Goal: Transaction & Acquisition: Purchase product/service

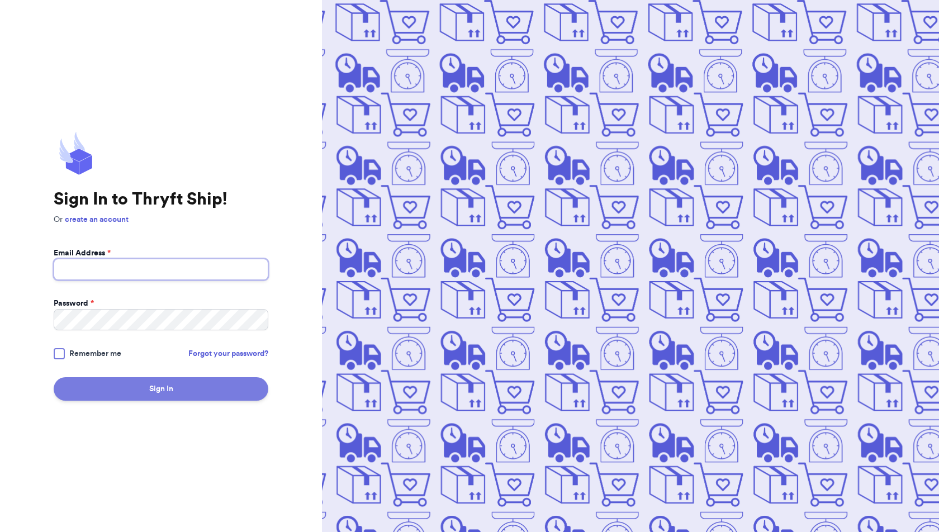
type input "[EMAIL_ADDRESS][DOMAIN_NAME]"
click at [255, 393] on button "Sign In" at bounding box center [161, 388] width 215 height 23
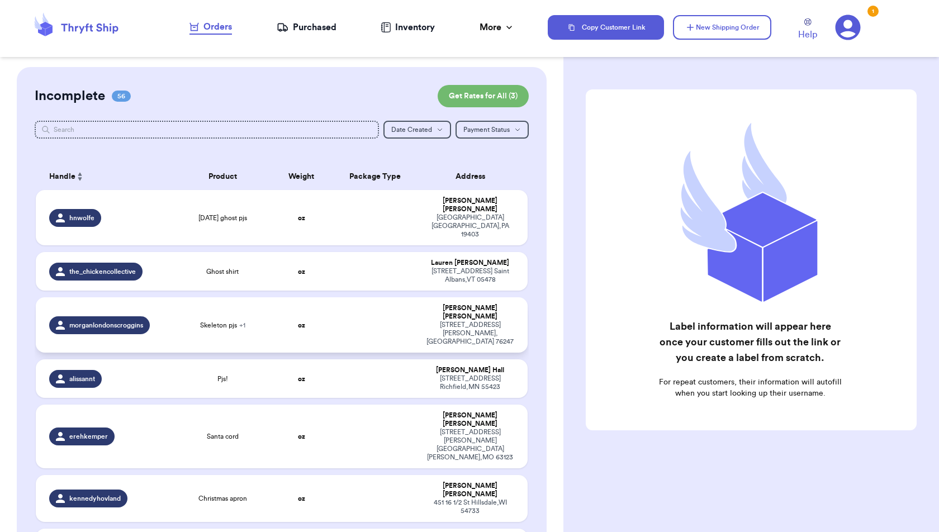
click at [253, 306] on td "Skeleton pjs + 1" at bounding box center [223, 324] width 98 height 55
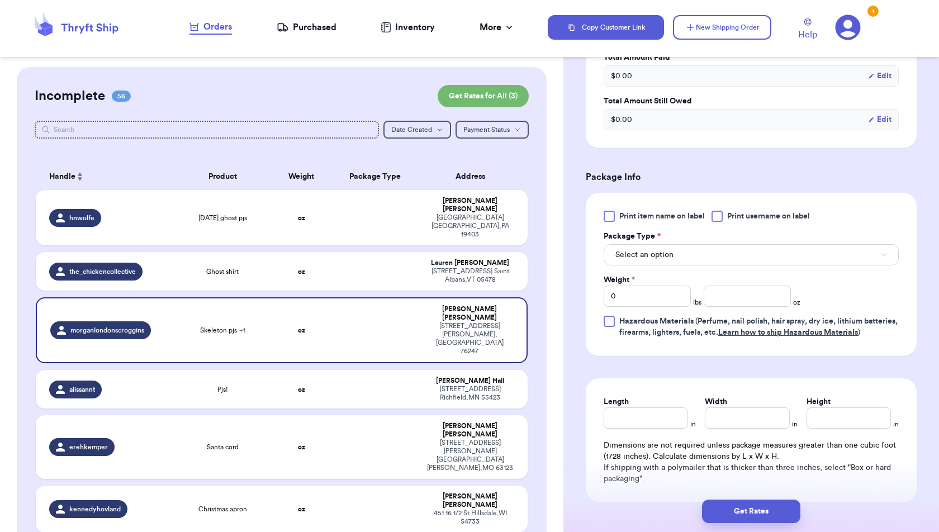
scroll to position [428, 0]
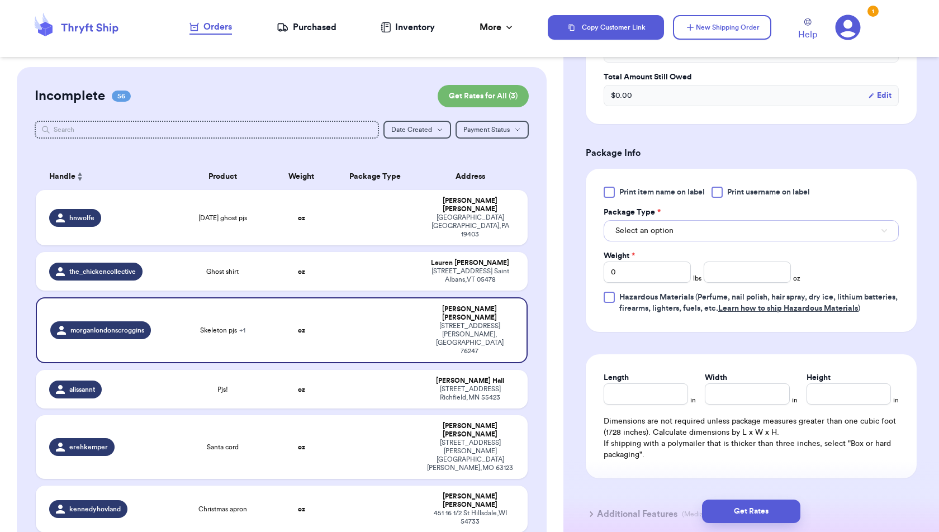
click at [696, 235] on button "Select an option" at bounding box center [751, 230] width 295 height 21
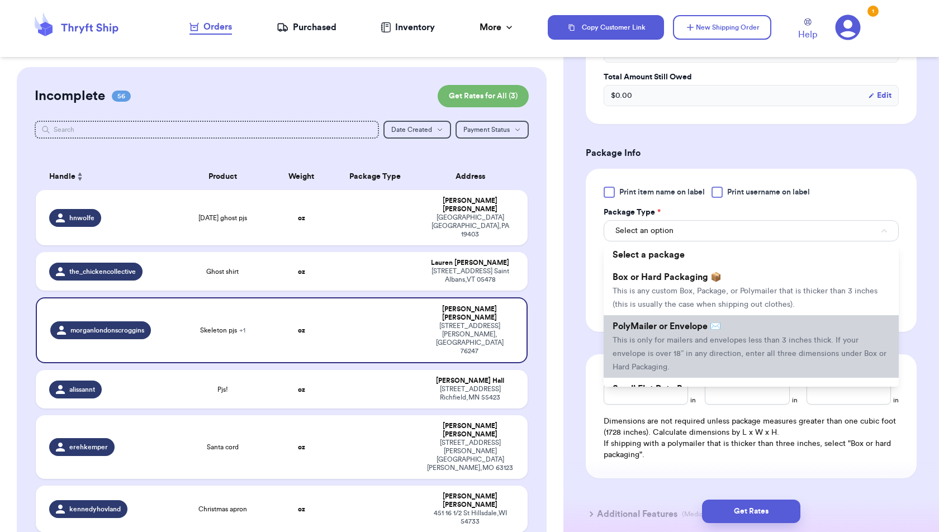
click at [691, 329] on span "PolyMailer or Envelope ✉️" at bounding box center [667, 326] width 108 height 9
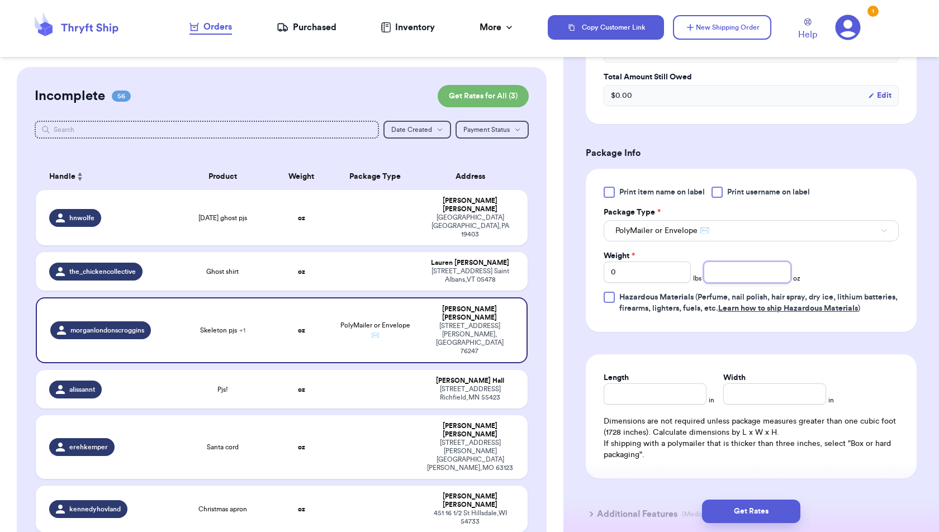
click at [731, 269] on input "number" at bounding box center [747, 272] width 87 height 21
type input "9.2"
click at [790, 347] on form "Shipping Information Delete Label Customer Info Instagram Handle: morganlondons…" at bounding box center [751, 98] width 331 height 875
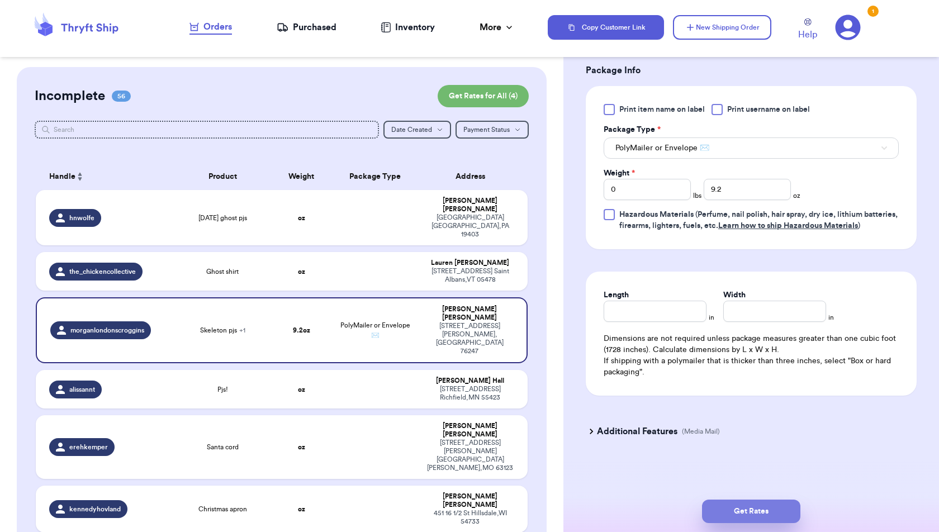
click at [749, 501] on button "Get Rates" at bounding box center [751, 511] width 98 height 23
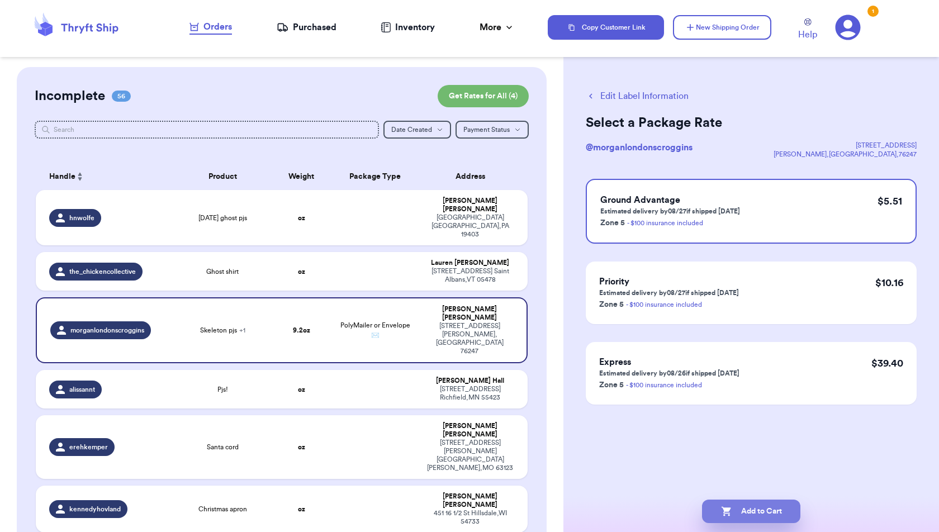
click at [750, 514] on button "Add to Cart" at bounding box center [751, 511] width 98 height 23
checkbox input "true"
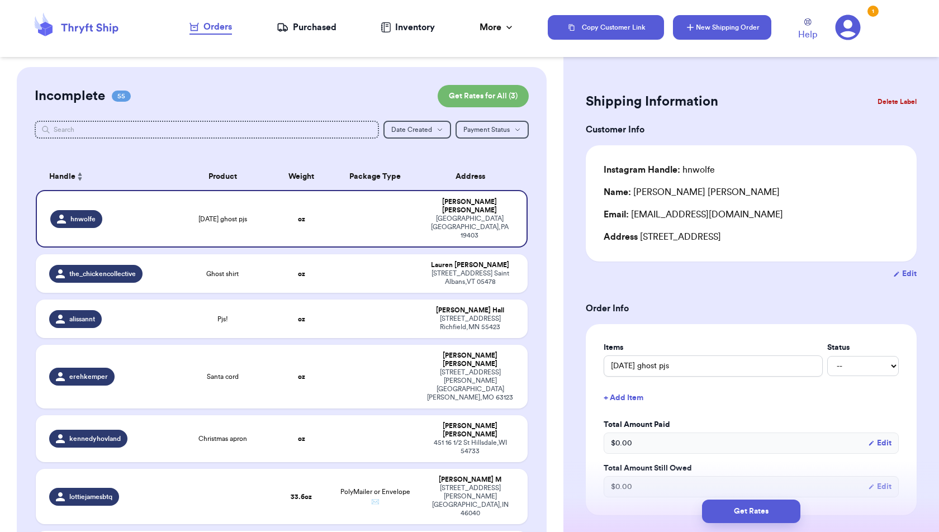
click at [712, 32] on button "New Shipping Order" at bounding box center [722, 27] width 98 height 25
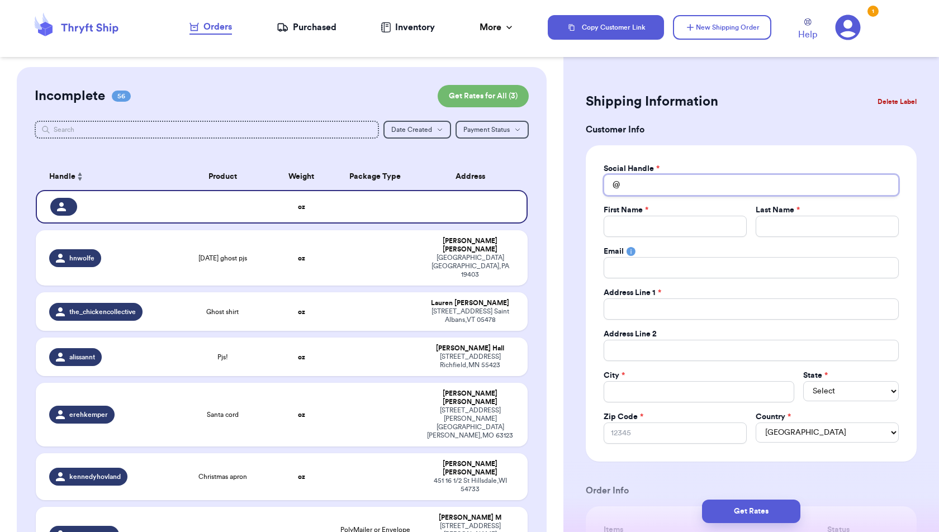
click at [636, 187] on input "Total Amount Paid" at bounding box center [751, 184] width 295 height 21
type input "k"
type input "ke"
type input "[PERSON_NAME]"
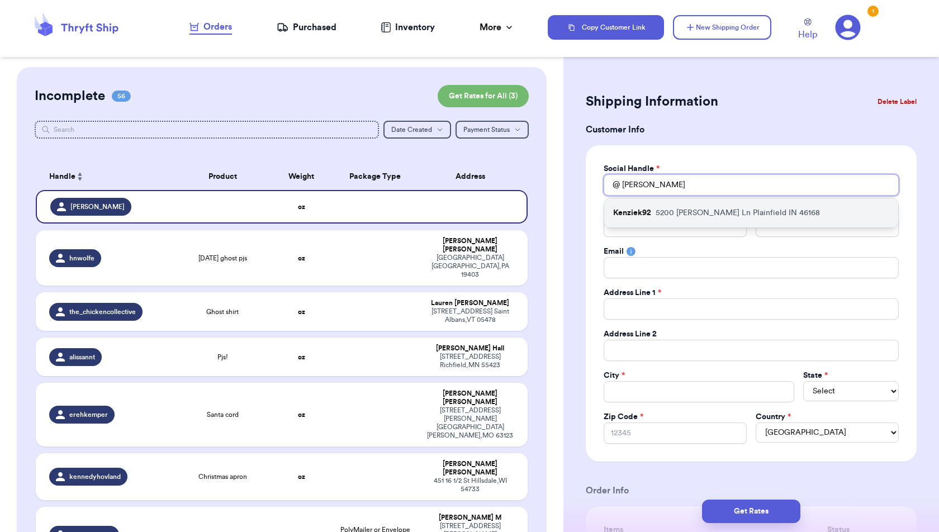
type input "[PERSON_NAME]"
click at [656, 215] on p "5200 [PERSON_NAME] [GEOGRAPHIC_DATA] IN 46168" at bounding box center [738, 212] width 164 height 11
type input "Kenziek92"
type input "[PERSON_NAME]"
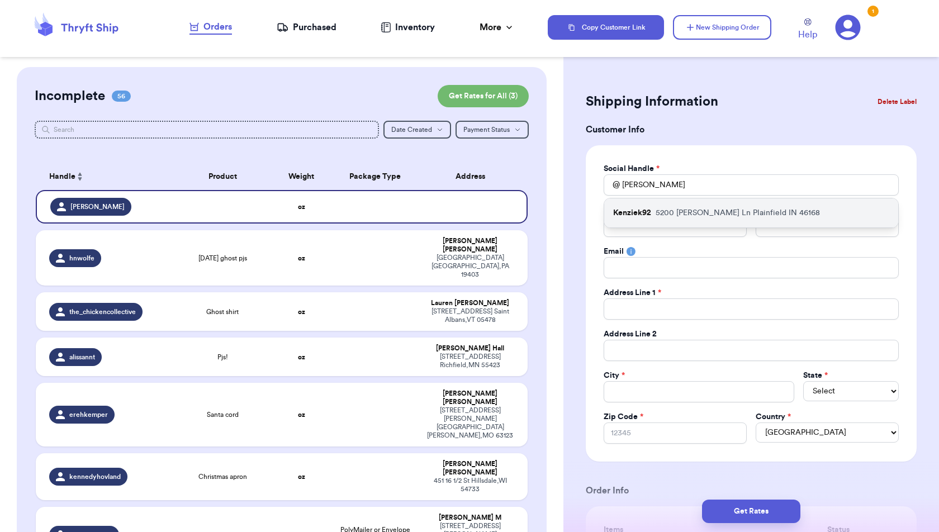
type input "[EMAIL_ADDRESS][DOMAIN_NAME]"
type input "5200 [PERSON_NAME] Ln"
type input "Plainfield"
select select "IN"
type input "46168"
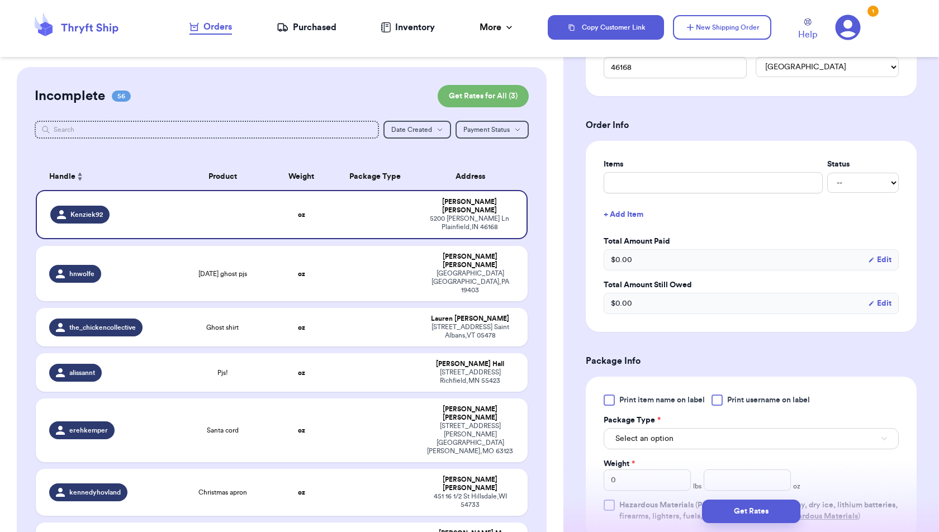
scroll to position [328, 0]
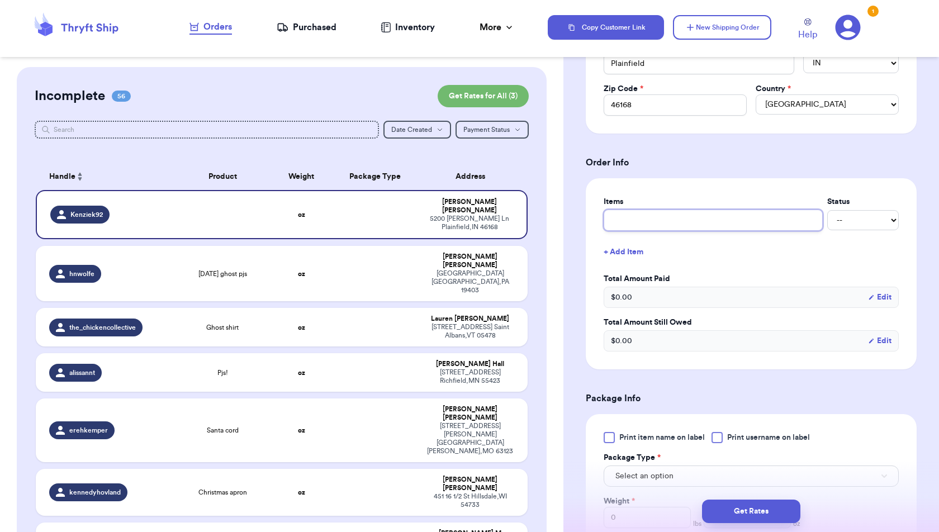
click at [655, 216] on input "text" at bounding box center [713, 220] width 219 height 21
type input "L"
type input "Li"
type input "Lit"
type input "Litt"
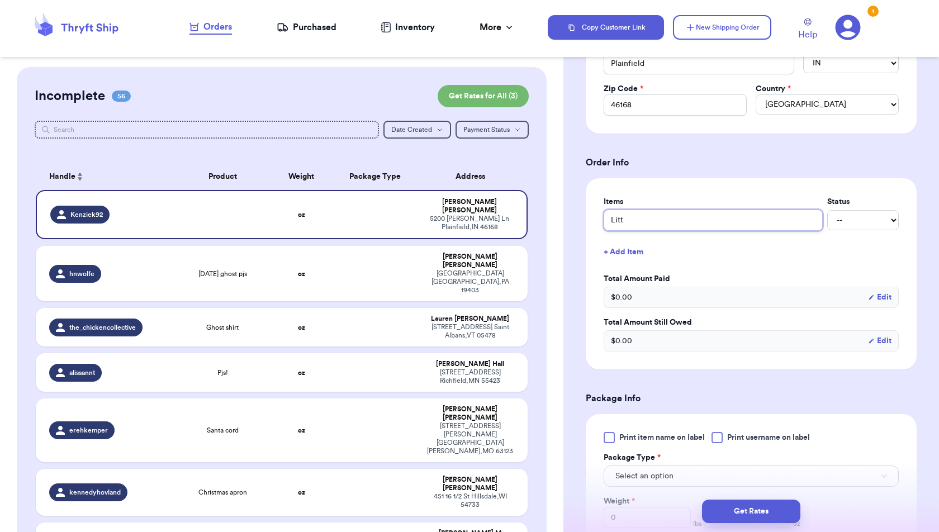
type input "Littl"
type input "Little"
type input "LittleC"
type input "LittleCo"
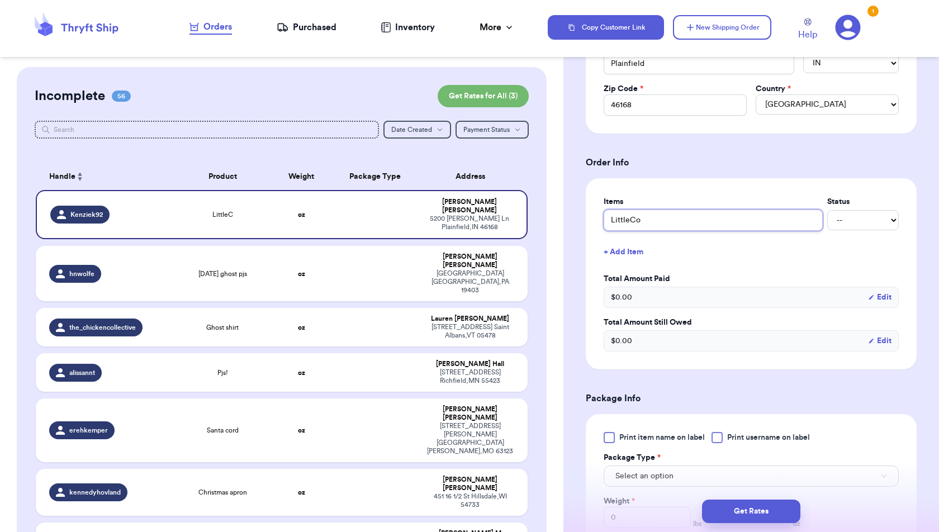
type input "LittleCo B"
type input "LittleCo BO"
type input "LittleCo BOO"
type input "LittleCo BOO C"
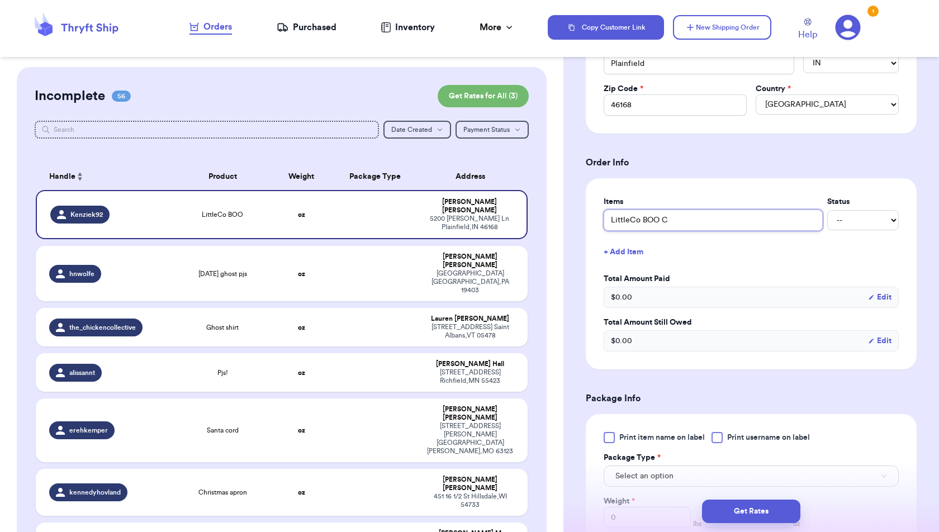
type input "LittleCo BOO Cr"
type input "LittleCo BOO Cre"
type input "LittleCo BOO Crew"
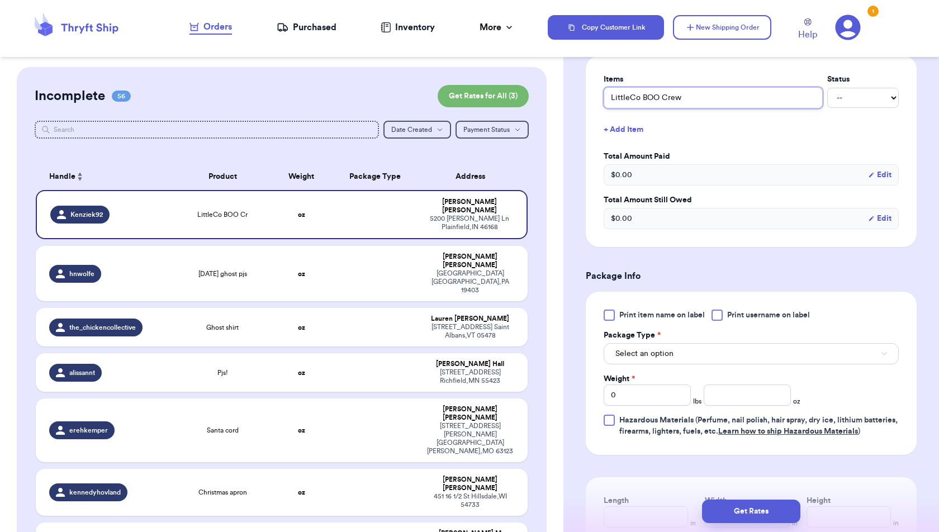
scroll to position [463, 0]
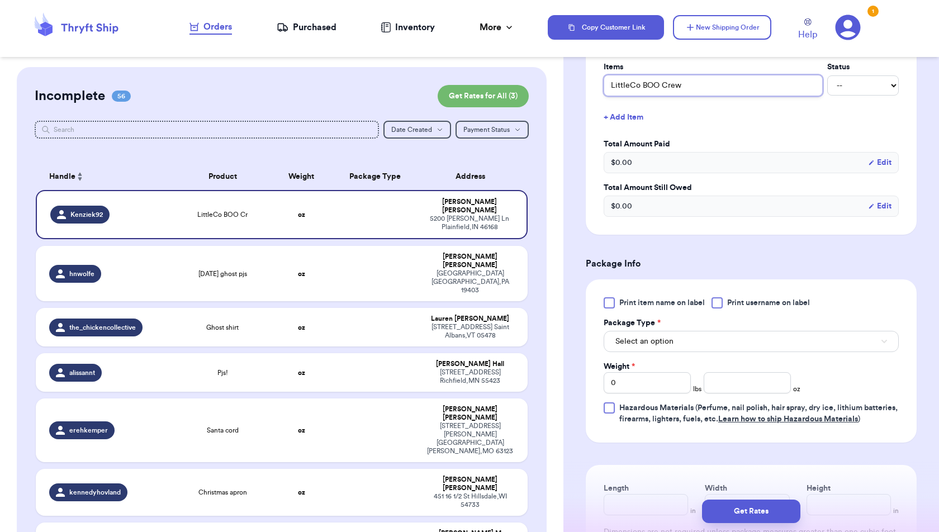
type input "LittleCo BOO Crew"
click at [708, 342] on button "Select an option" at bounding box center [751, 341] width 295 height 21
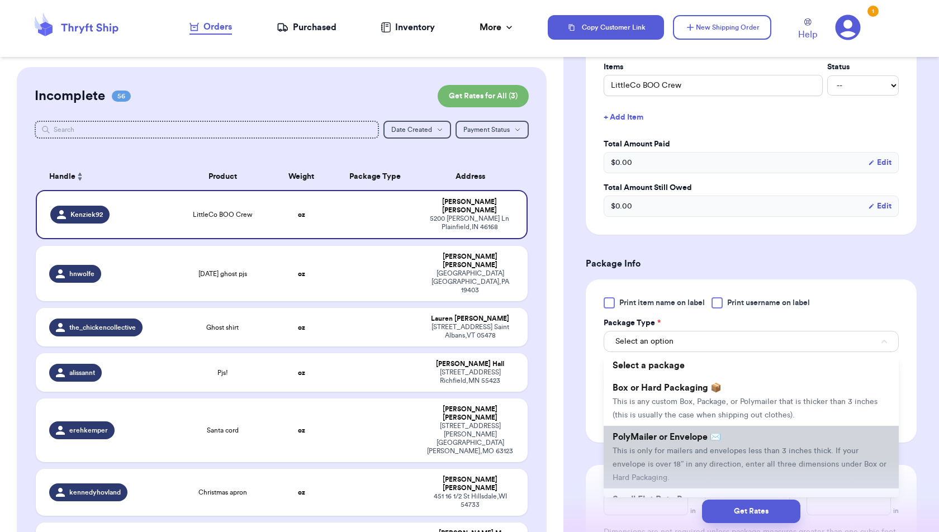
click at [703, 447] on span "This is only for mailers and envelopes less than 3 inches thick. If your envelo…" at bounding box center [750, 464] width 274 height 35
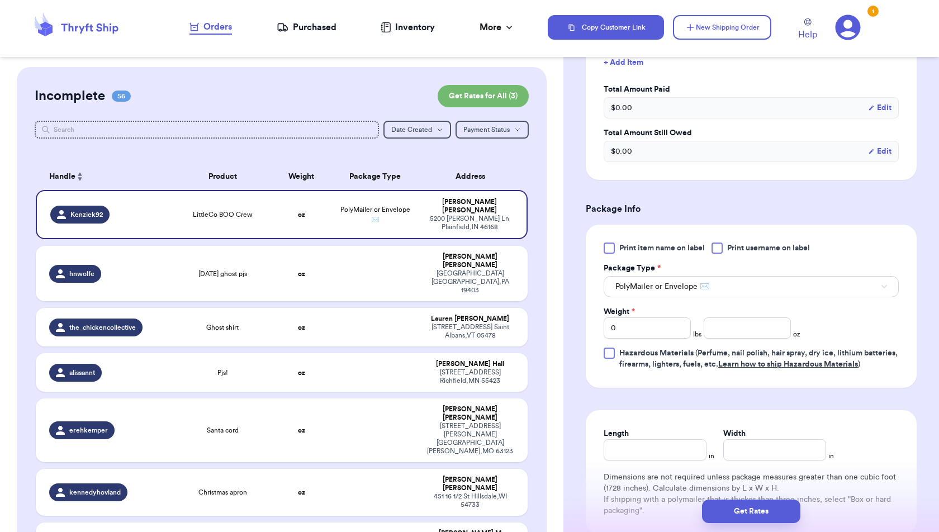
scroll to position [537, 0]
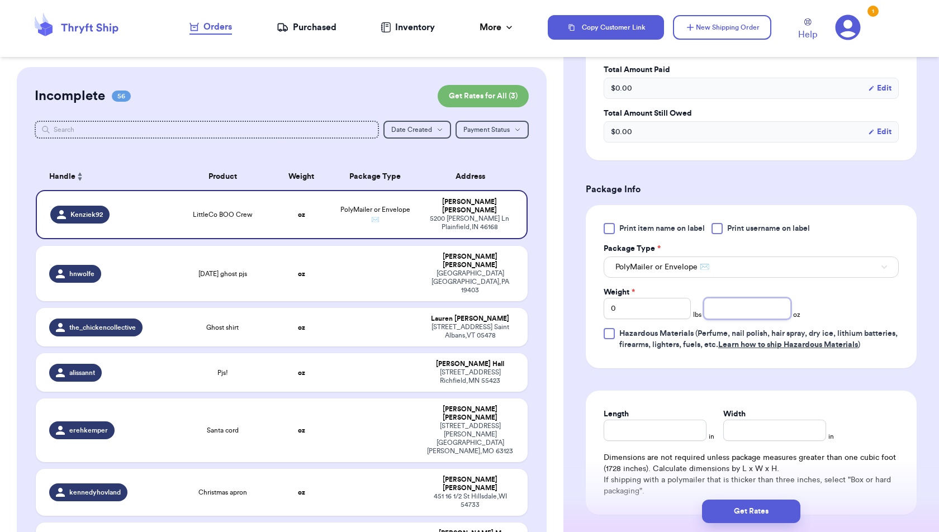
click at [704, 300] on input "number" at bounding box center [747, 308] width 87 height 21
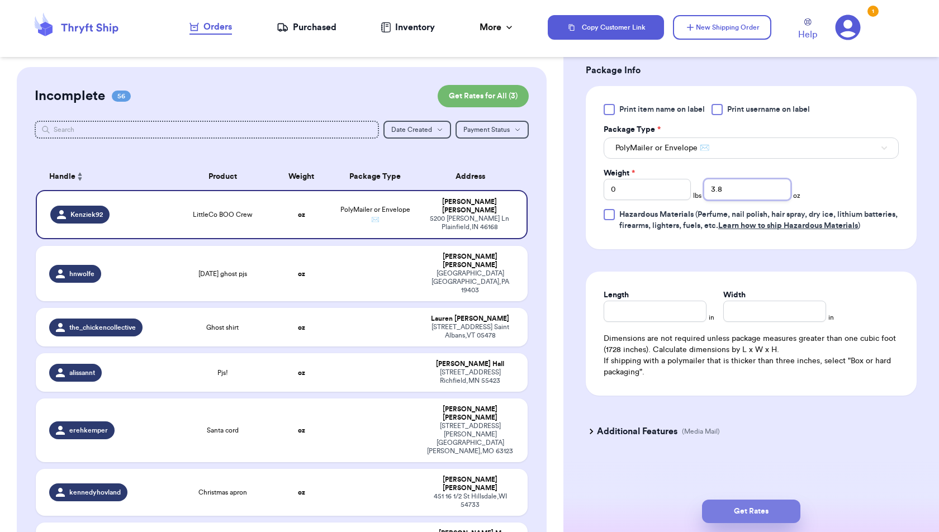
type input "3.8"
click at [780, 512] on button "Get Rates" at bounding box center [751, 511] width 98 height 23
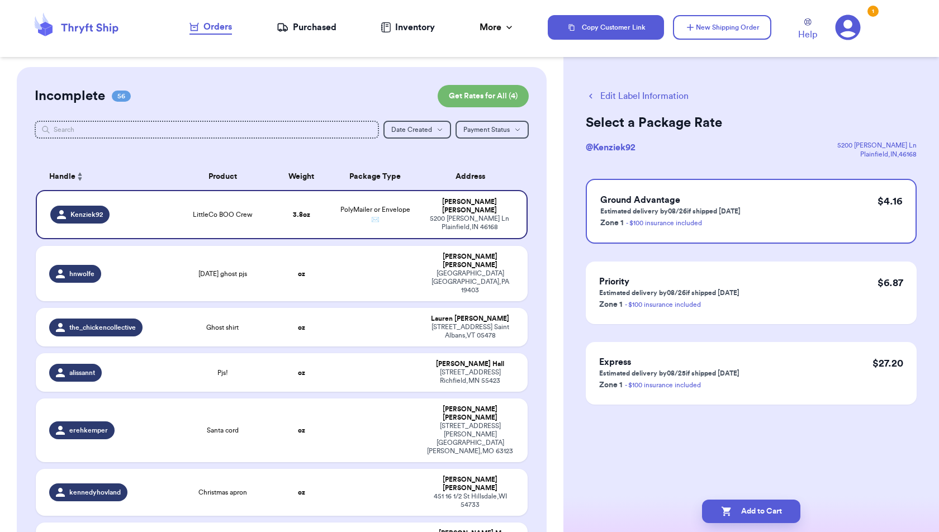
scroll to position [0, 0]
click at [774, 515] on button "Add to Cart" at bounding box center [751, 511] width 98 height 23
checkbox input "true"
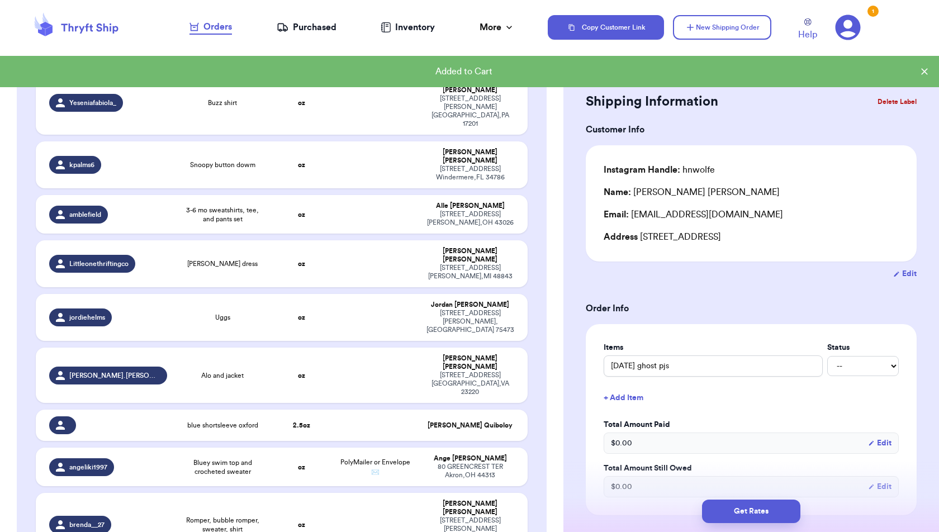
scroll to position [2355, 0]
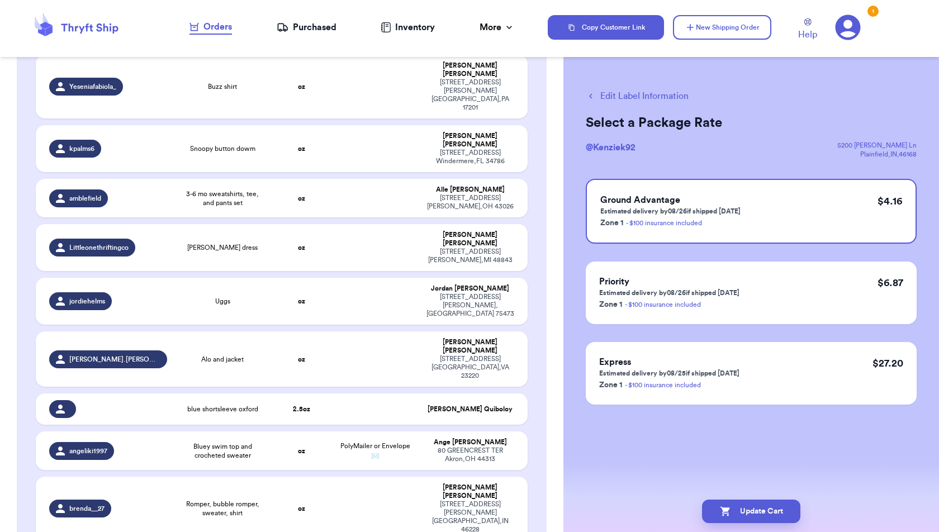
click at [669, 95] on button "Edit Label Information" at bounding box center [637, 95] width 103 height 13
checkbox input "false"
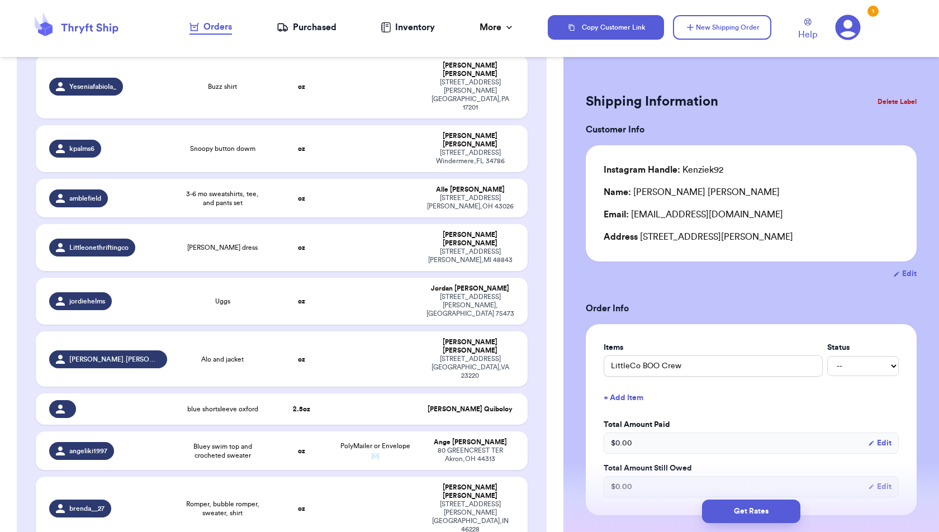
checkbox input "true"
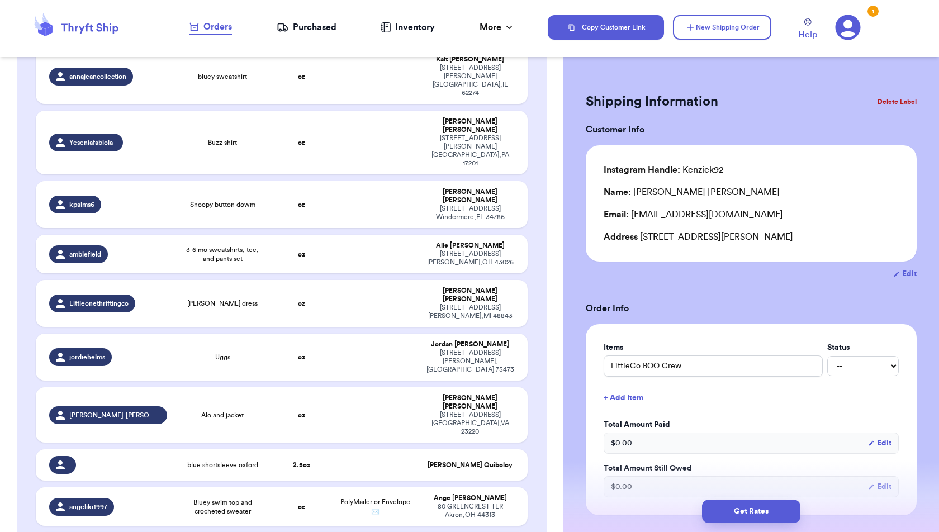
scroll to position [2360, 0]
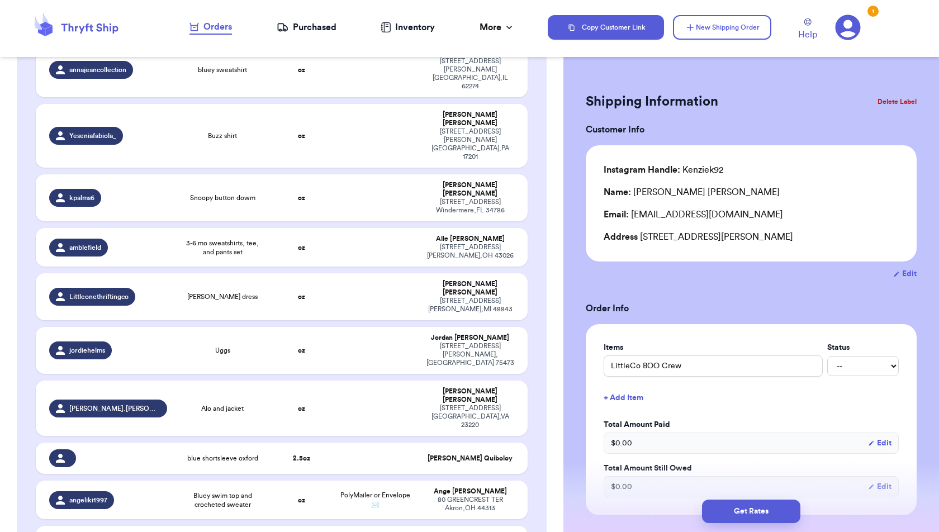
click at [639, 401] on button "+ Add Item" at bounding box center [751, 398] width 304 height 25
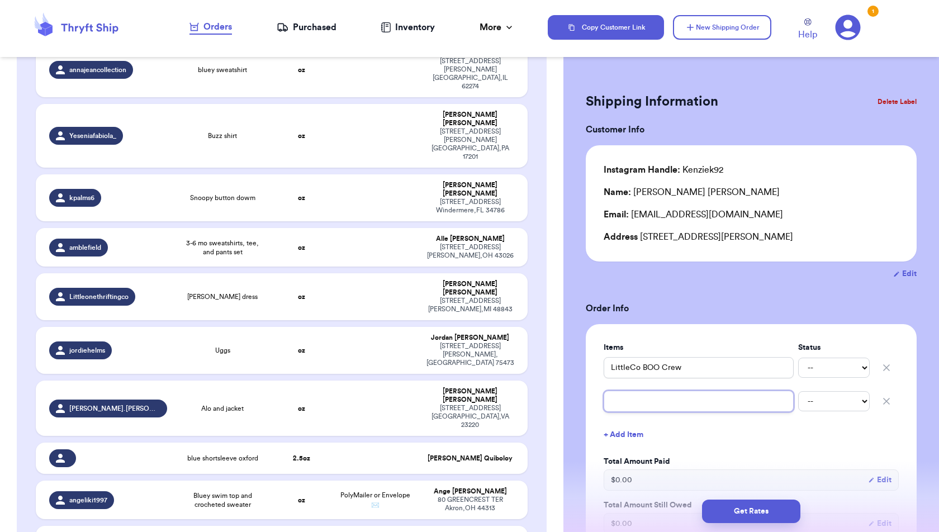
click at [639, 404] on input "text" at bounding box center [699, 401] width 190 height 21
type input "Starbies Sleeper"
click at [726, 449] on div "Items Status LittleCo BOO Crew -- Paid Owes Starbies Sleeper -- Paid Owes + Add…" at bounding box center [751, 438] width 295 height 192
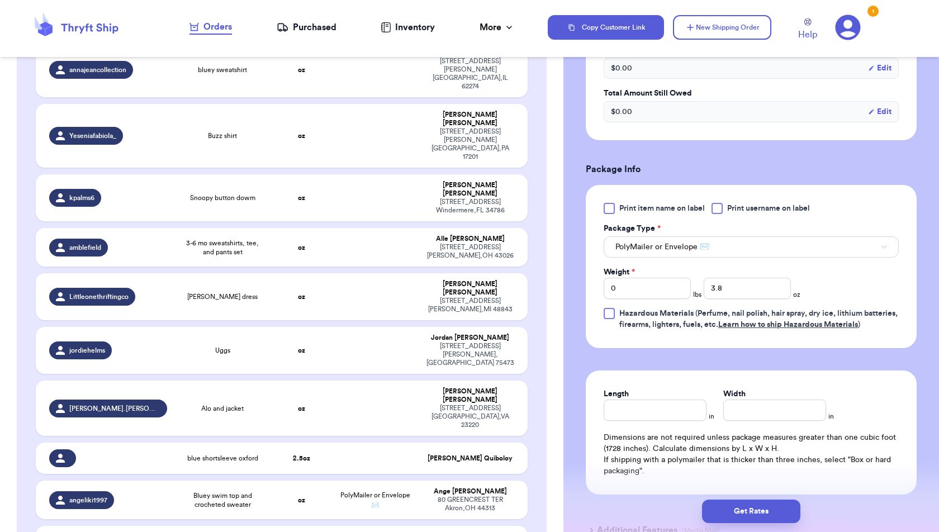
scroll to position [432, 0]
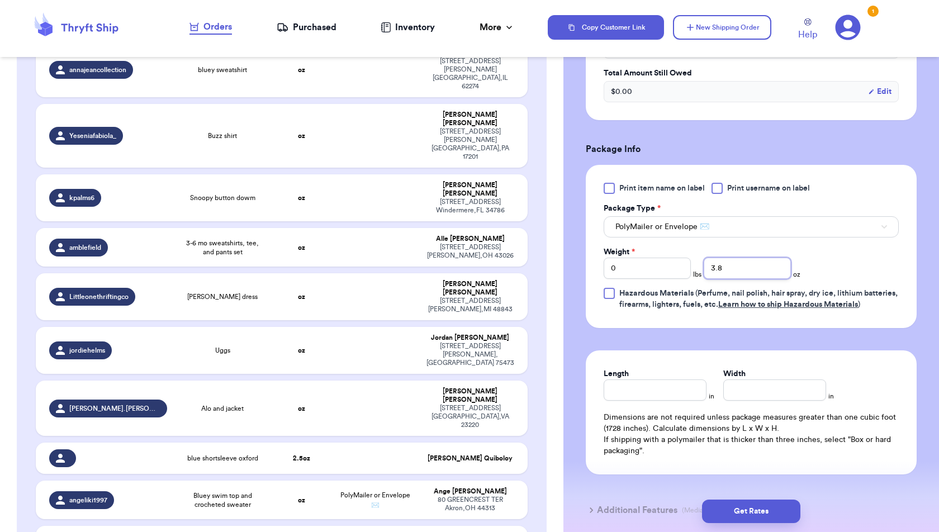
drag, startPoint x: 730, startPoint y: 265, endPoint x: 678, endPoint y: 266, distance: 51.4
click at [678, 266] on div "Weight * 0 lbs 3.8 oz" at bounding box center [702, 263] width 197 height 32
type input "9"
click at [714, 358] on form "Shipping Information Delete Label Customer Info Instagram Handle: Kenziek92 Nam…" at bounding box center [751, 94] width 331 height 875
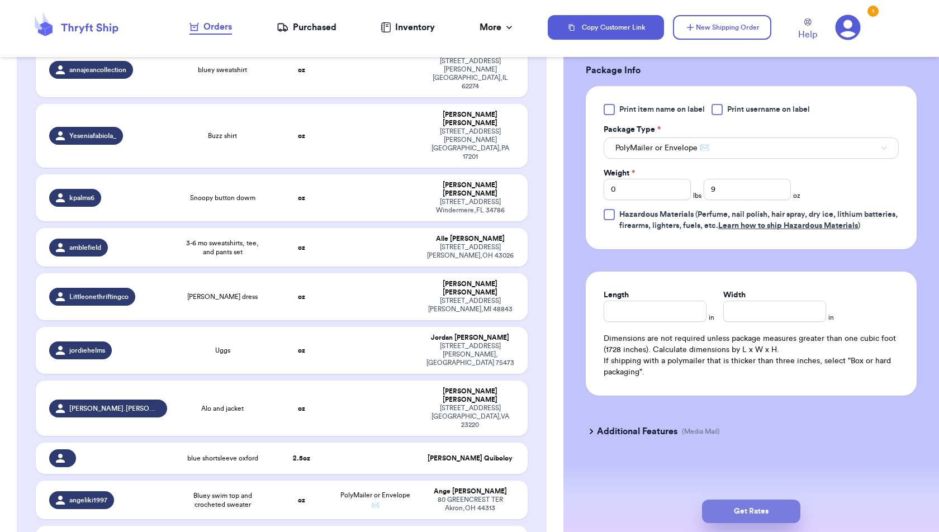
click at [728, 518] on button "Get Rates" at bounding box center [751, 511] width 98 height 23
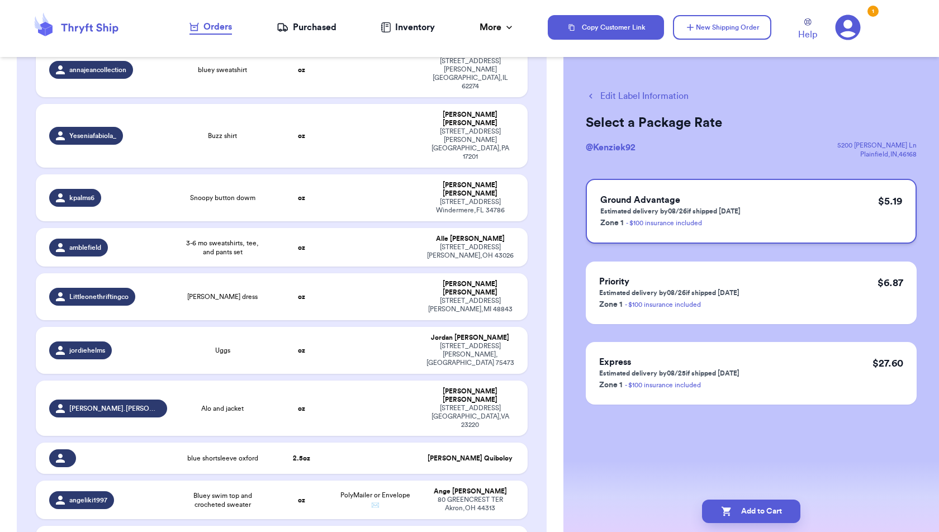
click at [730, 213] on p "Estimated delivery by 08/26 if shipped [DATE]" at bounding box center [670, 211] width 140 height 9
click at [777, 508] on button "Add to Cart" at bounding box center [751, 511] width 98 height 23
checkbox input "true"
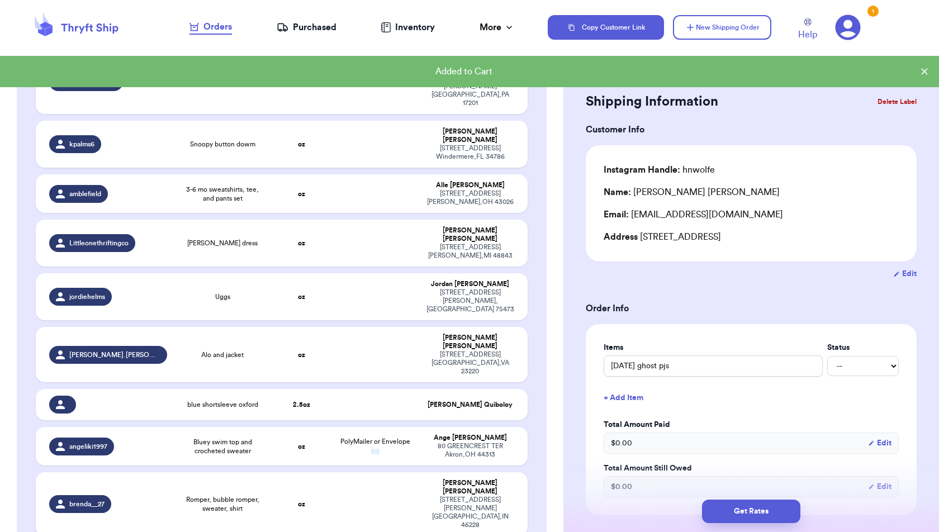
scroll to position [2355, 0]
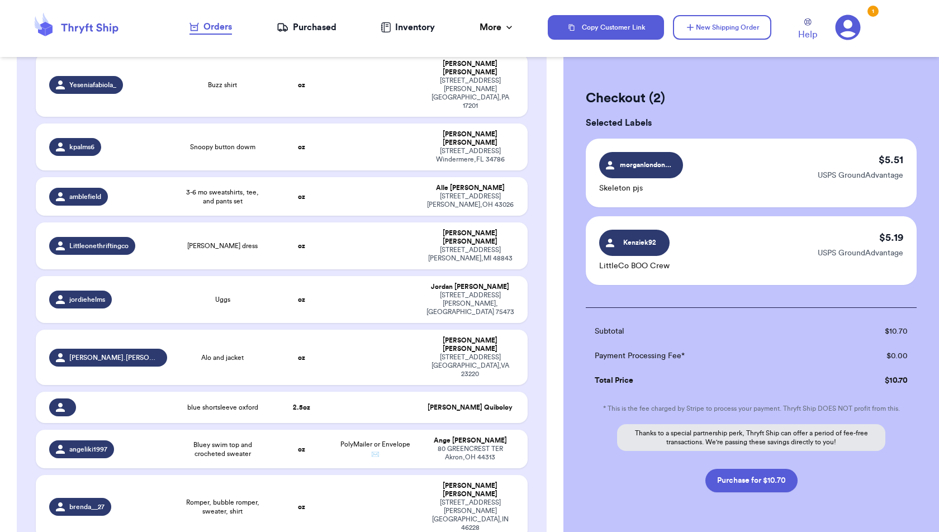
scroll to position [2354, 0]
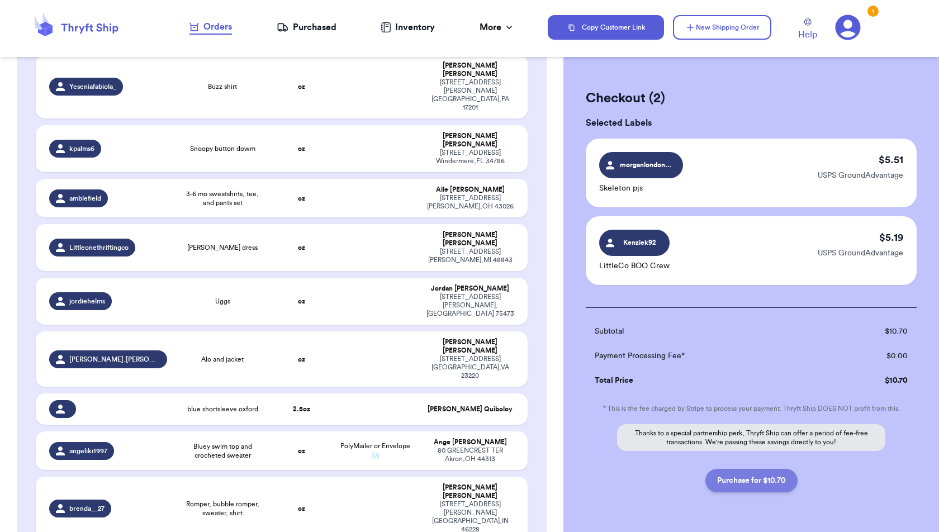
click at [752, 486] on button "Purchase for $10.70" at bounding box center [752, 480] width 92 height 23
checkbox input "false"
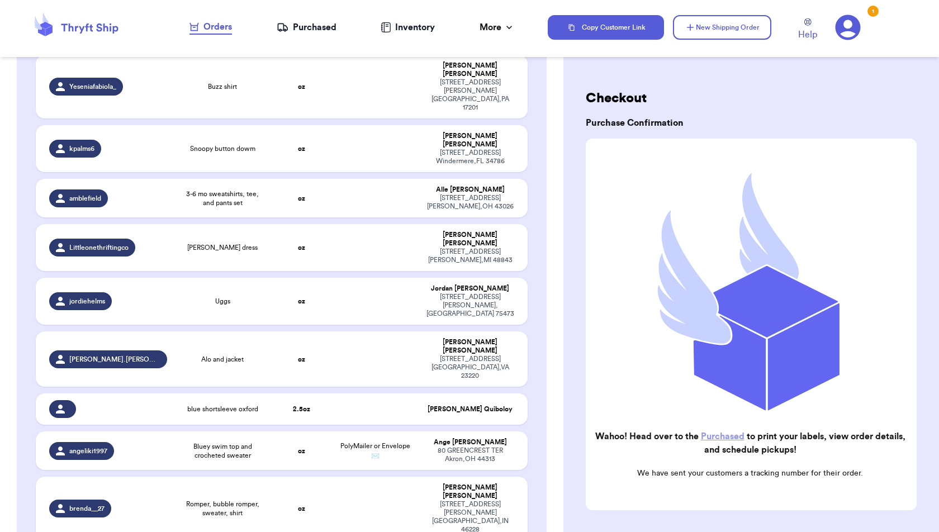
checkbox input "true"
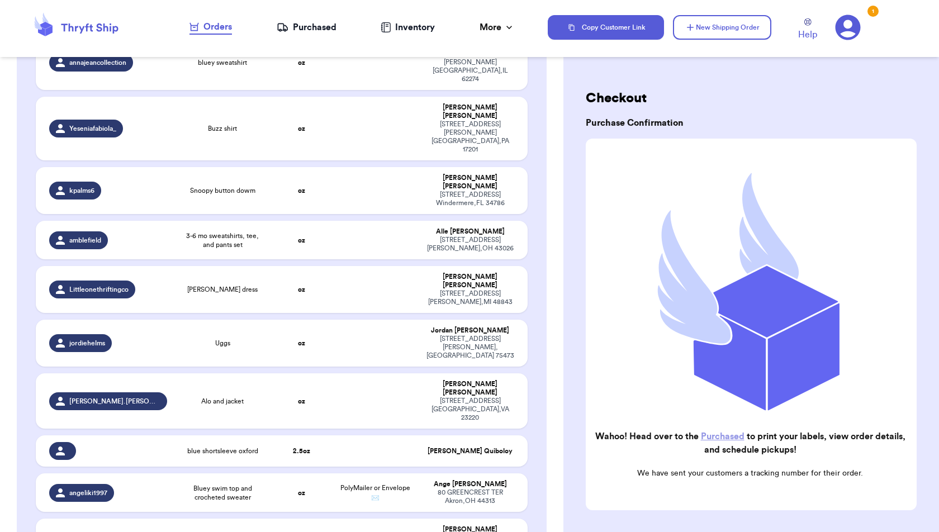
click at [332, 30] on div "Purchased" at bounding box center [307, 27] width 60 height 13
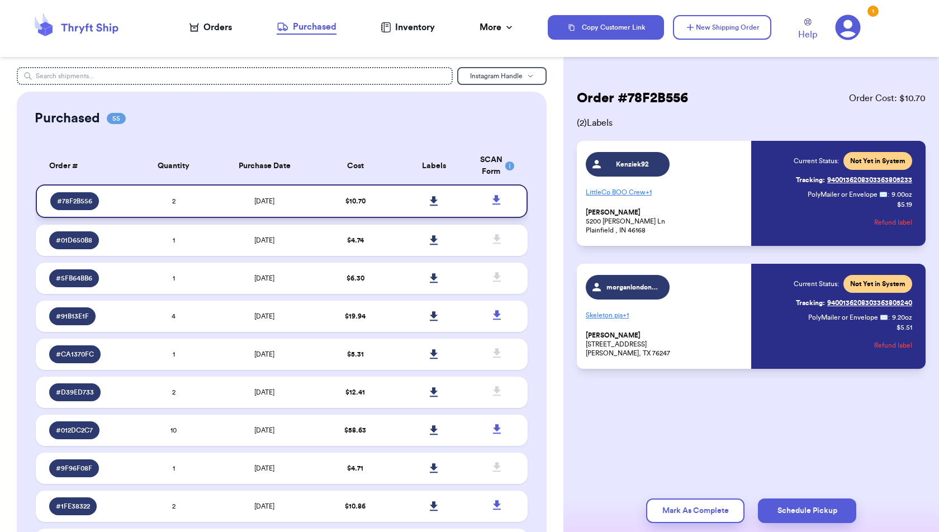
click at [436, 200] on icon at bounding box center [434, 201] width 8 height 10
